Goal: Complete application form

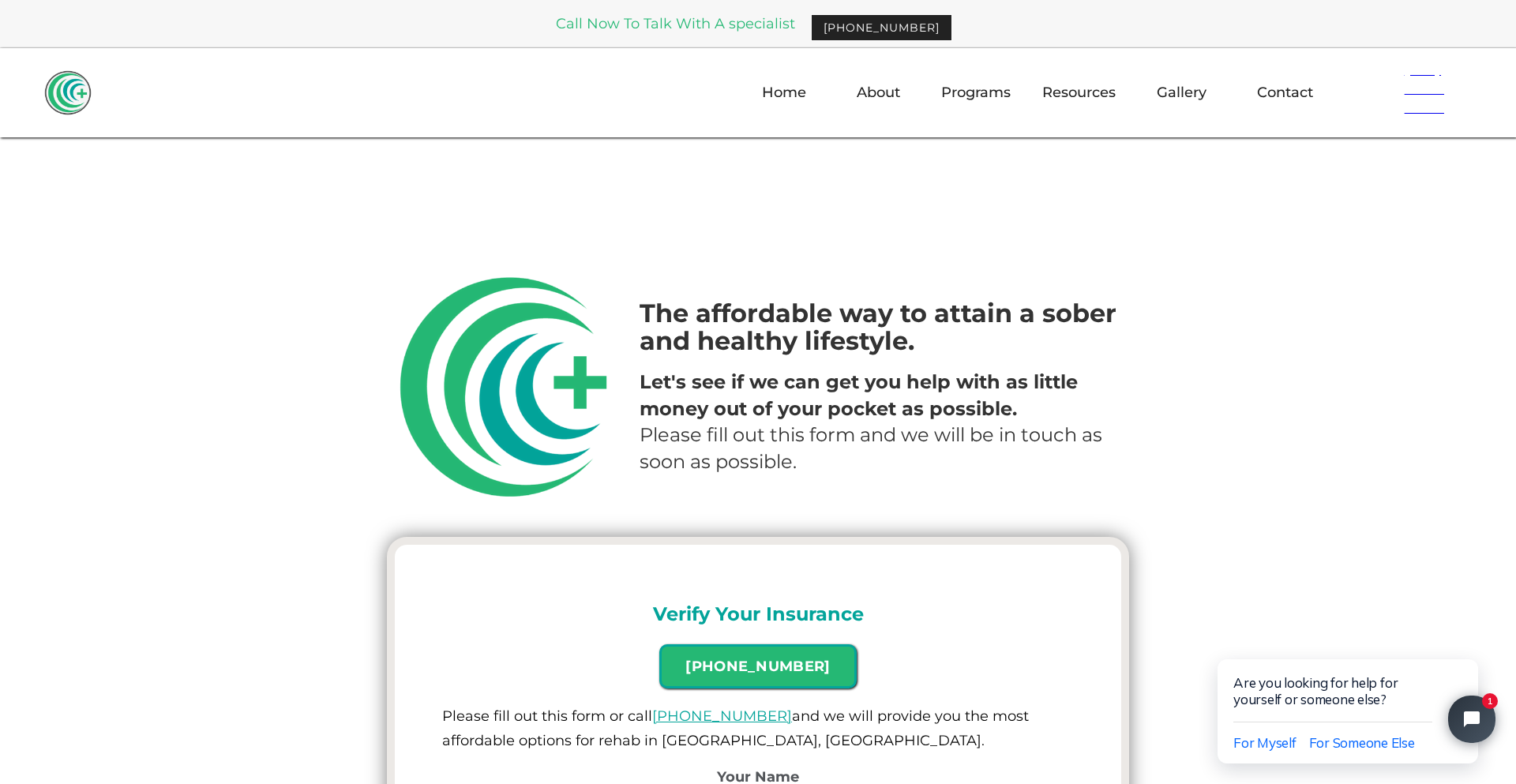
checkbox input "true"
type input "[PHONE_NUMBER]"
type input "[PERSON_NAME][EMAIL_ADDRESS][DOMAIN_NAME]"
type input "[PERSON_NAME]"
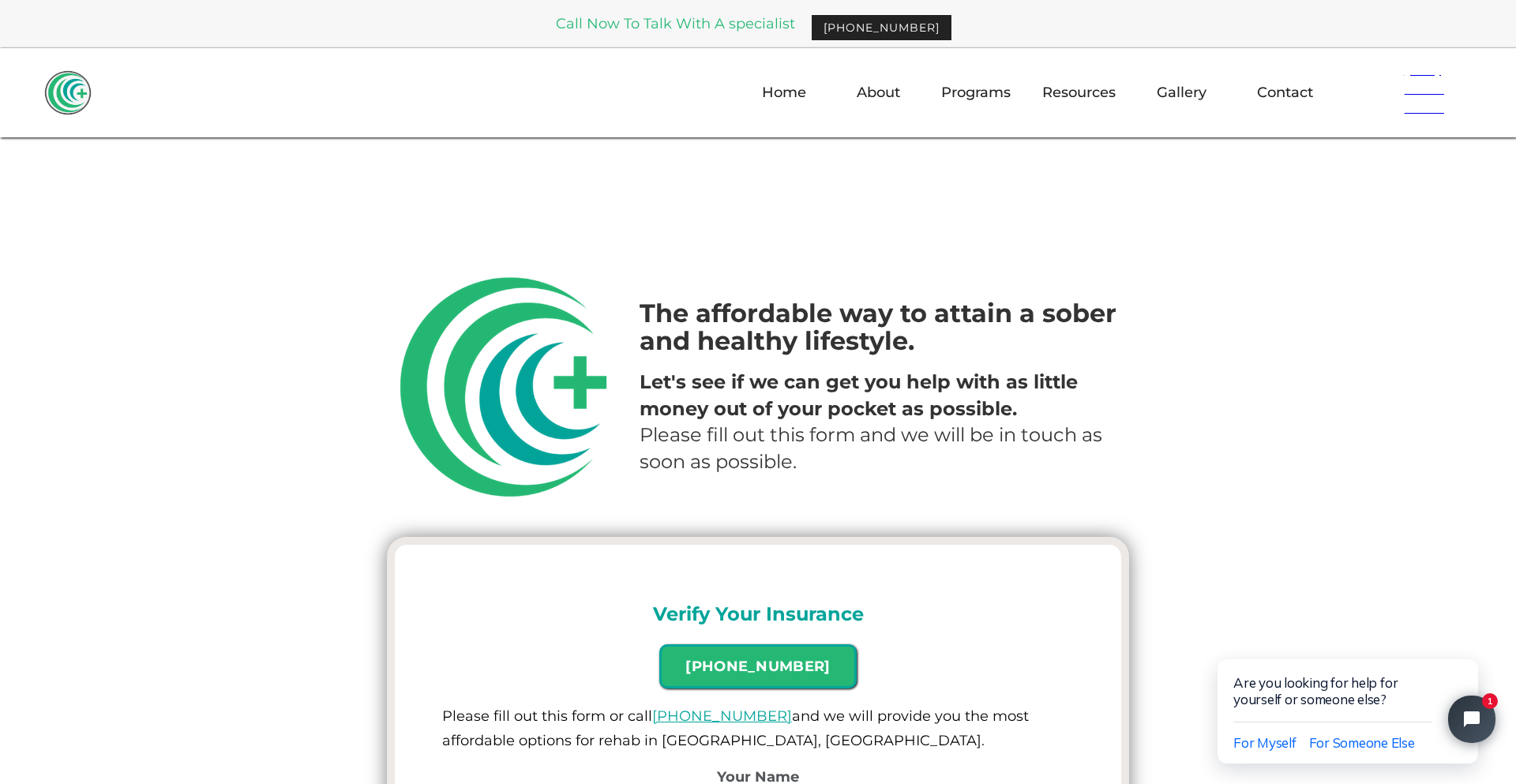
type input "Please wait..."
